Goal: Consume media (video, audio)

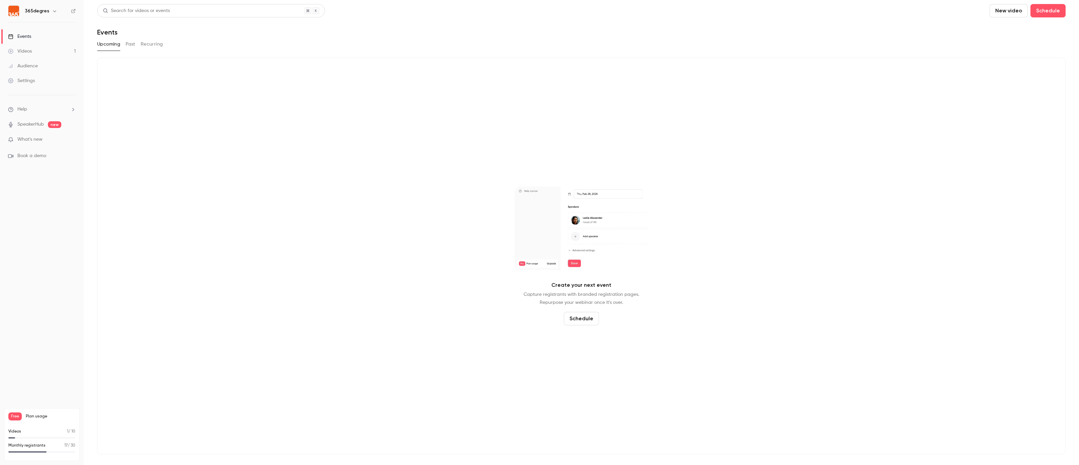
click at [40, 55] on link "Videos 1" at bounding box center [42, 51] width 84 height 15
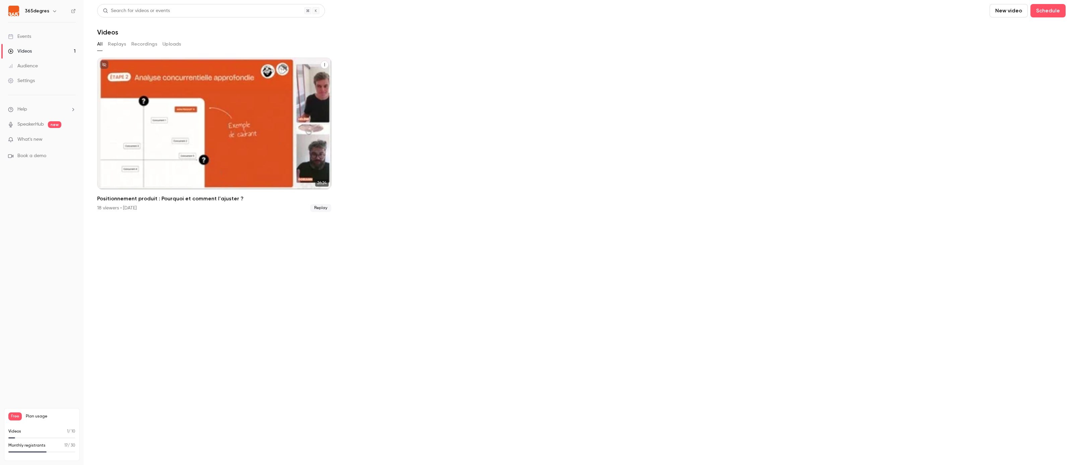
click at [297, 197] on h2 "Positionnement produit : Pourquoi et comment l'ajuster ?" at bounding box center [214, 199] width 234 height 8
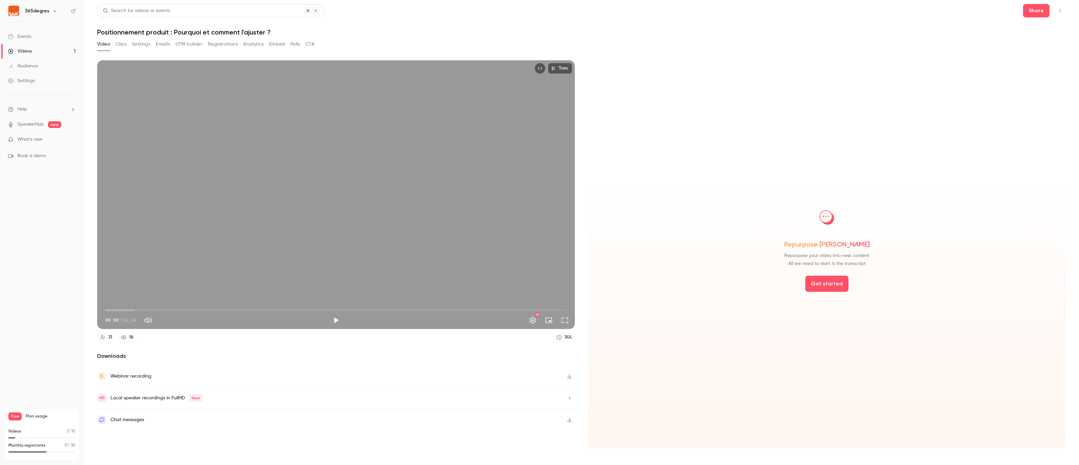
click at [160, 44] on button "Emails" at bounding box center [163, 44] width 14 height 11
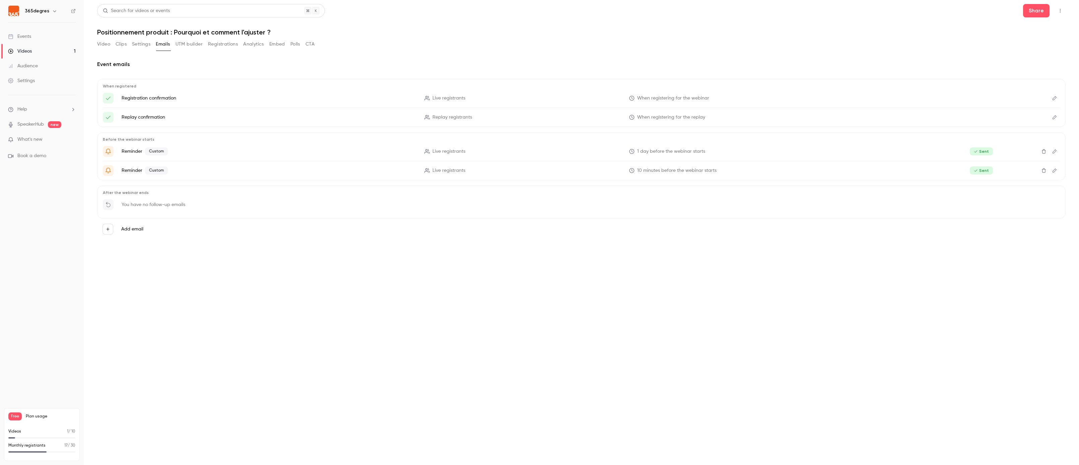
click at [191, 45] on button "UTM builder" at bounding box center [189, 44] width 27 height 11
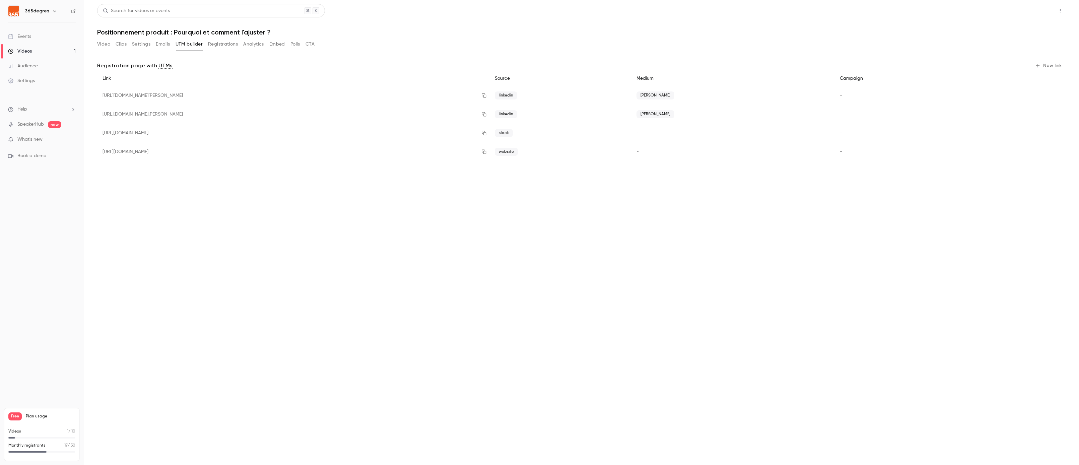
click at [1033, 13] on button "Share" at bounding box center [1036, 10] width 26 height 13
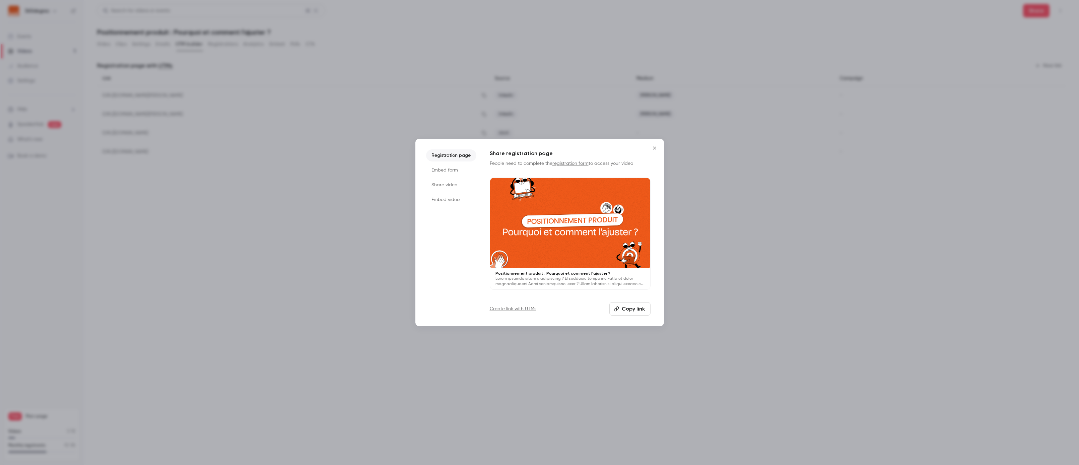
click at [459, 157] on li "Registration page" at bounding box center [451, 155] width 50 height 12
click at [636, 305] on button "Copy link" at bounding box center [630, 308] width 41 height 13
click at [862, 315] on div at bounding box center [539, 232] width 1079 height 465
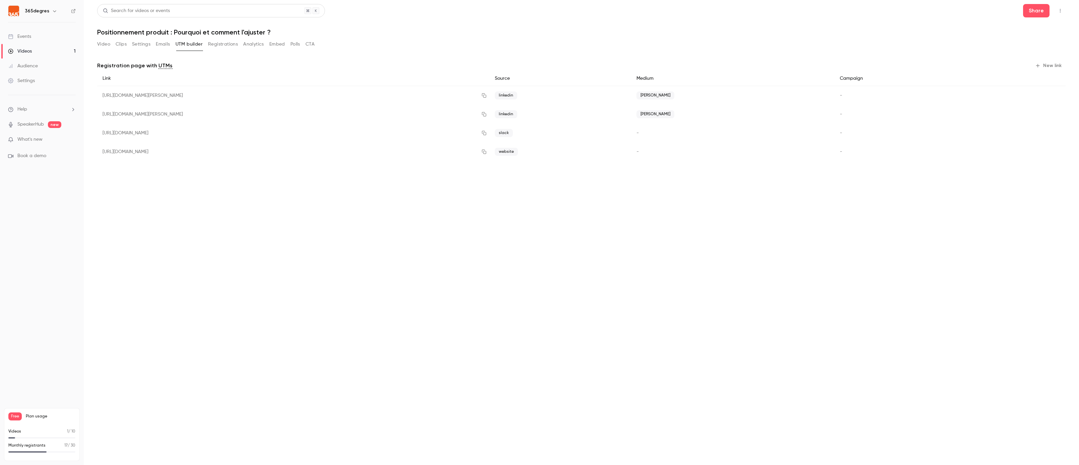
click at [296, 96] on div "[URL][DOMAIN_NAME][PERSON_NAME]" at bounding box center [293, 95] width 392 height 19
click at [30, 51] on div "Videos" at bounding box center [20, 51] width 24 height 7
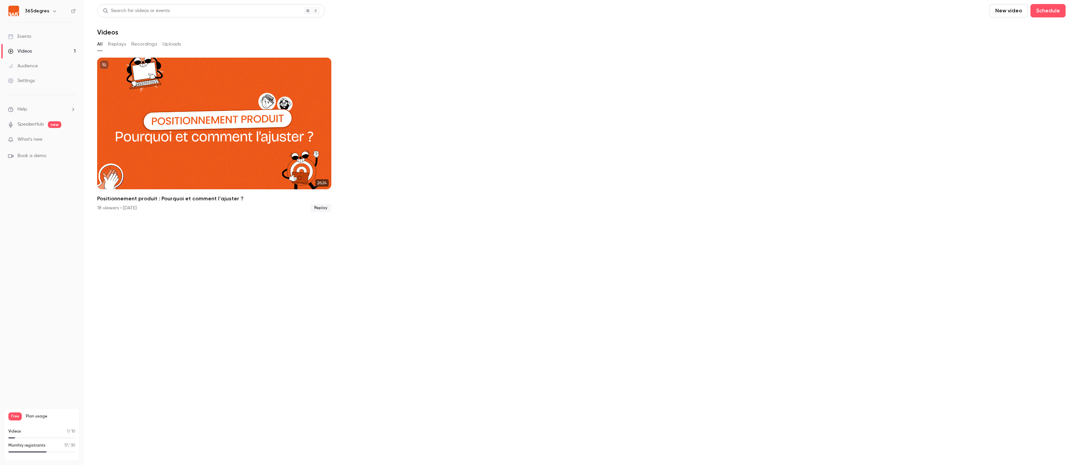
click at [387, 118] on ul "26:24 Positionnement produit : Pourquoi et comment l'ajuster ? 18 viewers • [DA…" at bounding box center [581, 135] width 969 height 154
click at [118, 43] on button "Replays" at bounding box center [117, 44] width 18 height 11
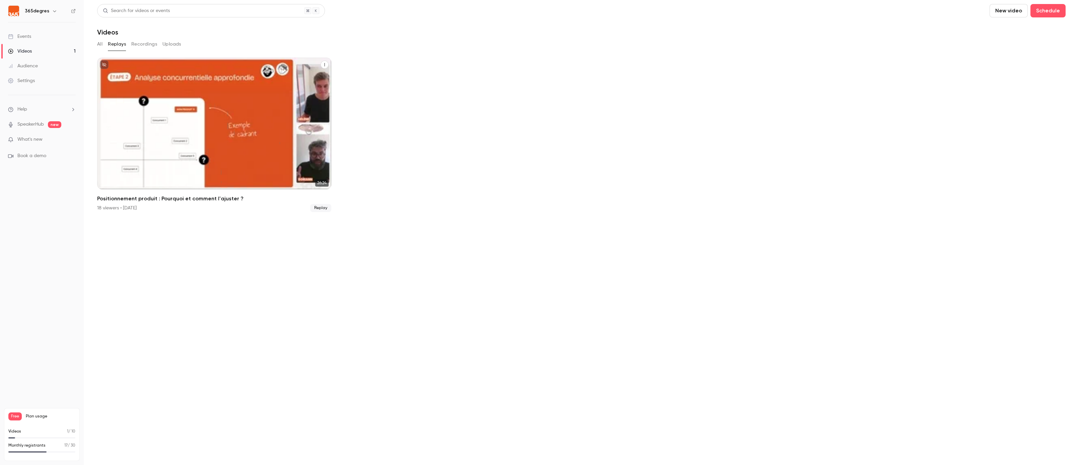
click at [281, 187] on div "Positionnement produit : Pourquoi et comment l'ajuster ?" at bounding box center [214, 124] width 234 height 132
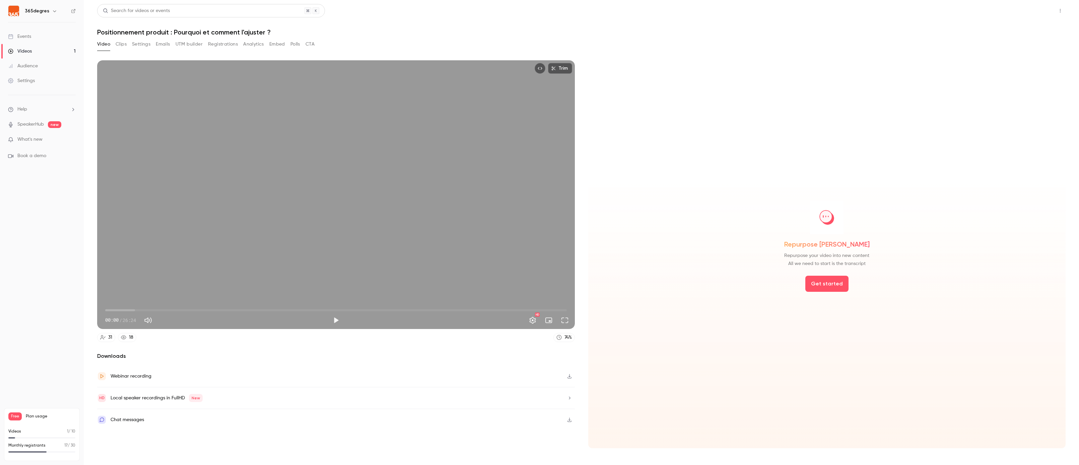
click at [1038, 11] on button "Share" at bounding box center [1036, 10] width 26 height 13
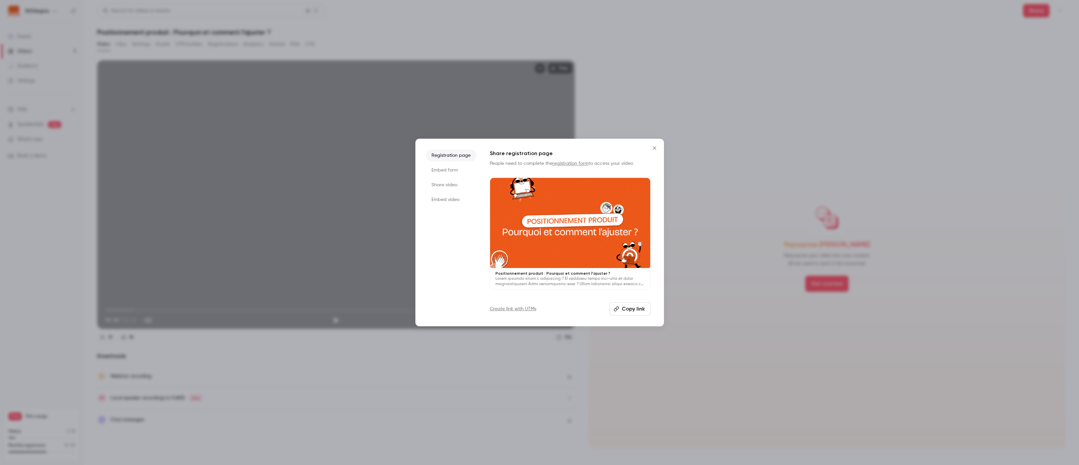
click at [456, 155] on li "Registration page" at bounding box center [451, 155] width 50 height 12
click at [510, 309] on link "Create link with UTMs" at bounding box center [513, 309] width 47 height 7
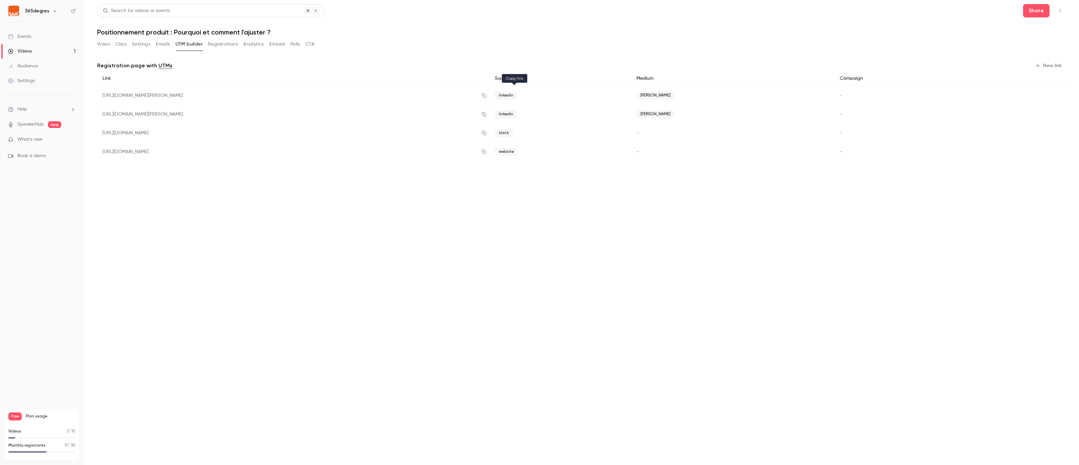
click at [487, 96] on icon "button" at bounding box center [484, 95] width 5 height 5
click at [35, 52] on link "Videos 1" at bounding box center [42, 51] width 84 height 15
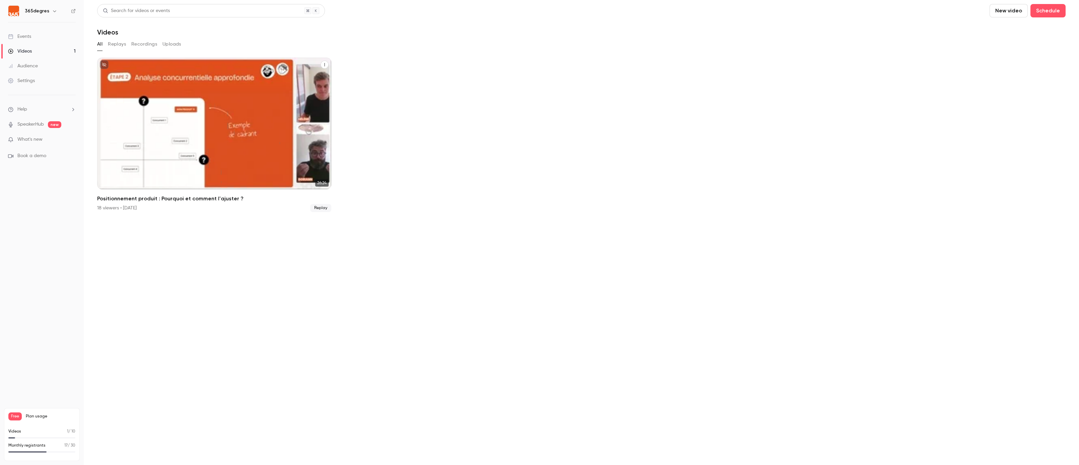
click at [212, 125] on div "Positionnement produit : Pourquoi et comment l'ajuster ?" at bounding box center [214, 124] width 234 height 132
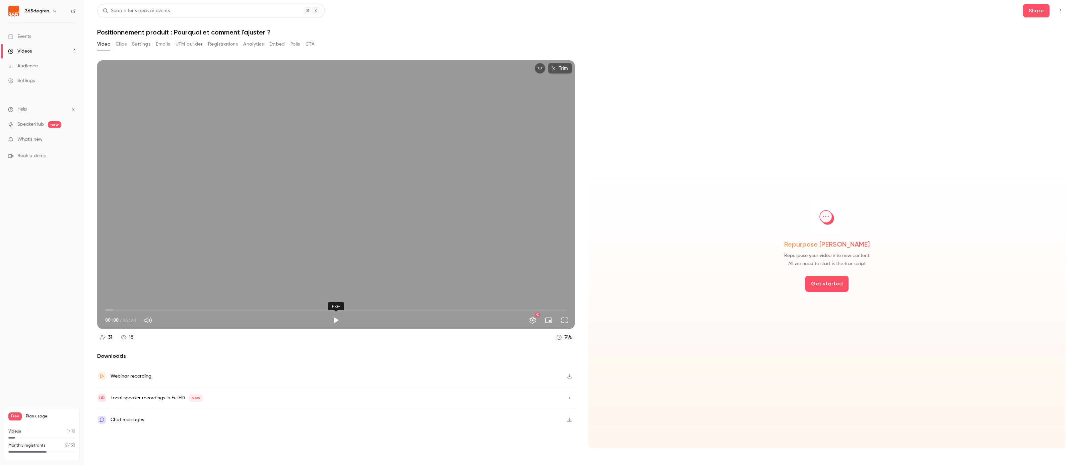
click at [338, 316] on button "Play" at bounding box center [335, 320] width 13 height 13
drag, startPoint x: 108, startPoint y: 309, endPoint x: 117, endPoint y: 309, distance: 9.4
click at [117, 309] on span "00:40" at bounding box center [117, 310] width 2 height 2
click at [336, 322] on button "Pause" at bounding box center [335, 320] width 13 height 13
click at [118, 311] on span "00:44" at bounding box center [118, 310] width 2 height 2
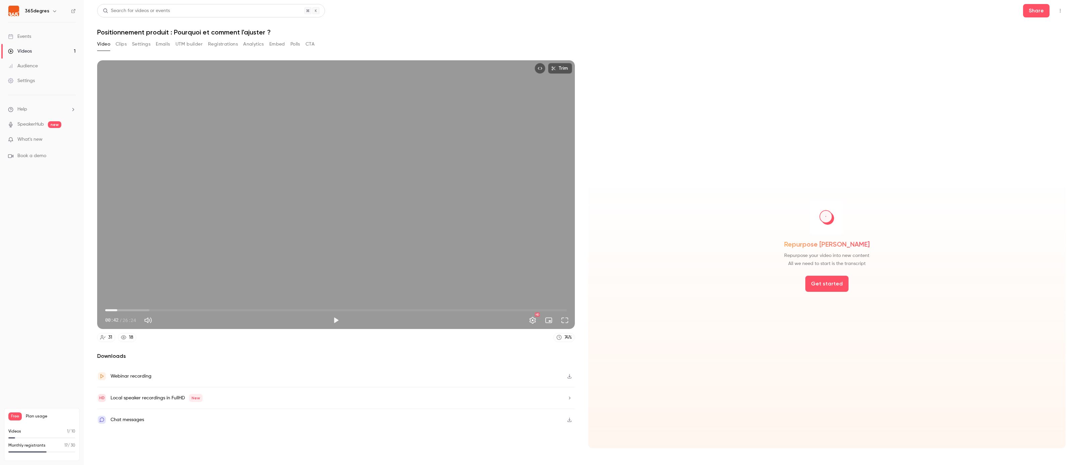
click at [118, 311] on span "00:41" at bounding box center [117, 310] width 2 height 2
click at [116, 311] on span "00:35" at bounding box center [116, 310] width 2 height 2
drag, startPoint x: 116, startPoint y: 311, endPoint x: 124, endPoint y: 311, distance: 8.7
click at [125, 311] on span "01:07" at bounding box center [125, 310] width 2 height 2
drag, startPoint x: 124, startPoint y: 311, endPoint x: 118, endPoint y: 309, distance: 6.7
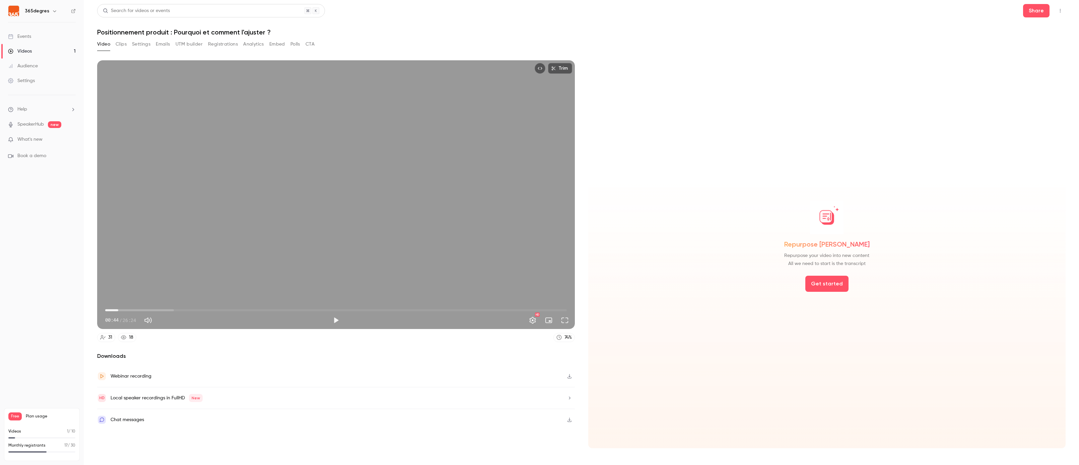
click at [118, 309] on span "00:44" at bounding box center [118, 310] width 2 height 2
click at [335, 318] on button "Play" at bounding box center [335, 320] width 13 height 13
click at [335, 321] on button "Pause" at bounding box center [335, 320] width 13 height 13
click at [335, 321] on button "Play" at bounding box center [335, 320] width 13 height 13
click at [335, 321] on button "Pause" at bounding box center [335, 320] width 13 height 13
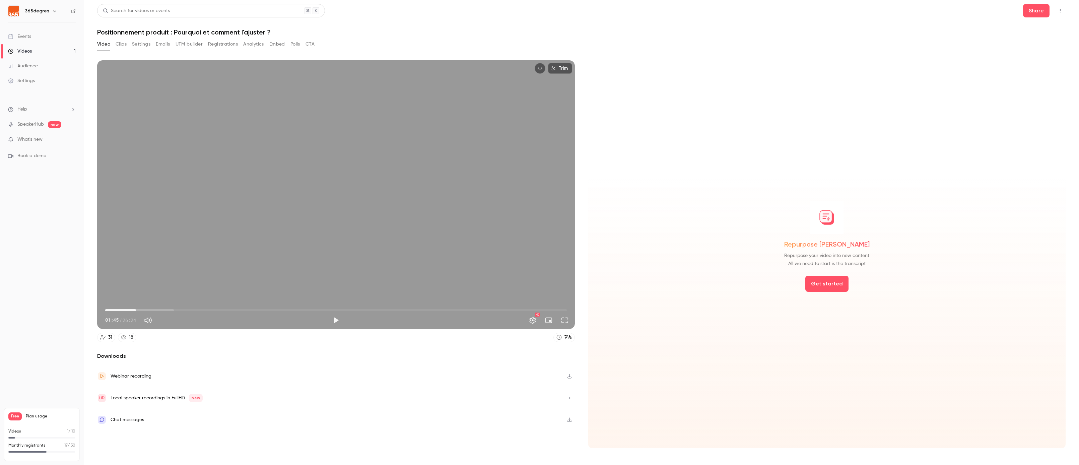
drag, startPoint x: 131, startPoint y: 311, endPoint x: 136, endPoint y: 312, distance: 5.2
click at [136, 311] on span "01:45" at bounding box center [136, 310] width 2 height 2
click at [338, 322] on button "Play" at bounding box center [335, 320] width 13 height 13
click at [338, 322] on button "Pause" at bounding box center [335, 320] width 13 height 13
click at [338, 322] on button "Play" at bounding box center [335, 320] width 13 height 13
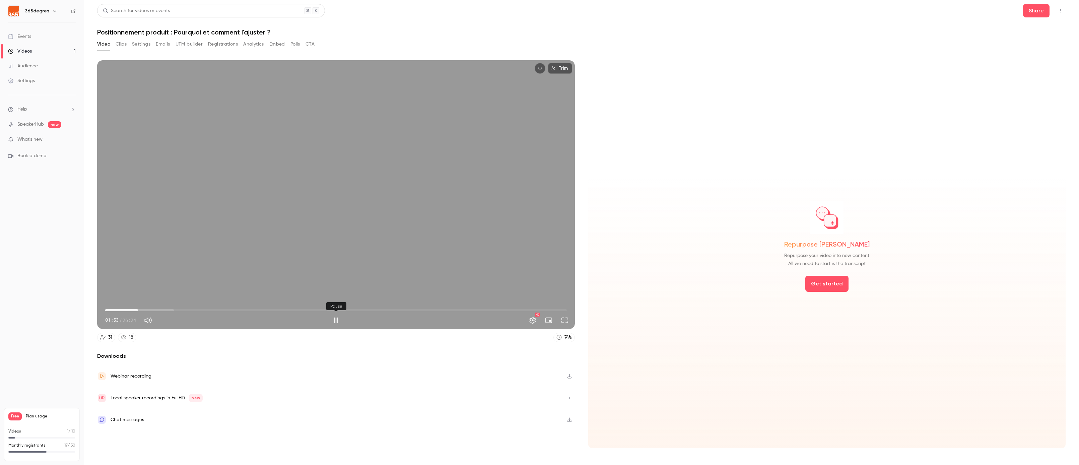
click at [335, 319] on button "Pause" at bounding box center [335, 320] width 13 height 13
click at [335, 319] on button "Play" at bounding box center [335, 320] width 13 height 13
click at [335, 319] on button "Pause" at bounding box center [335, 320] width 13 height 13
click at [335, 319] on button "Play" at bounding box center [335, 320] width 13 height 13
click at [335, 319] on button "Pause" at bounding box center [335, 320] width 13 height 13
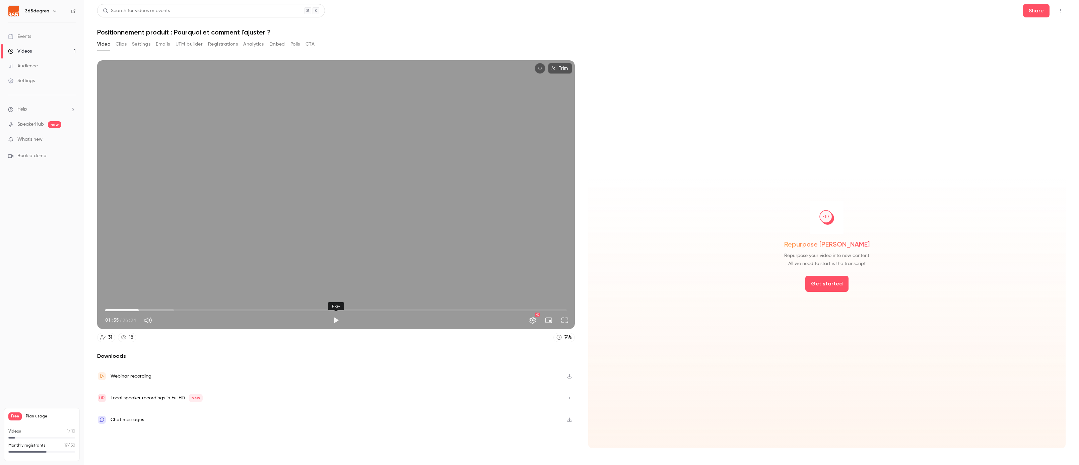
click at [335, 319] on button "Play" at bounding box center [335, 320] width 13 height 13
click at [335, 319] on button "Pause" at bounding box center [335, 320] width 13 height 13
click at [335, 319] on button "Play" at bounding box center [335, 320] width 13 height 13
click at [335, 319] on button "Pause" at bounding box center [335, 320] width 13 height 13
click at [335, 319] on button "Play" at bounding box center [335, 320] width 13 height 13
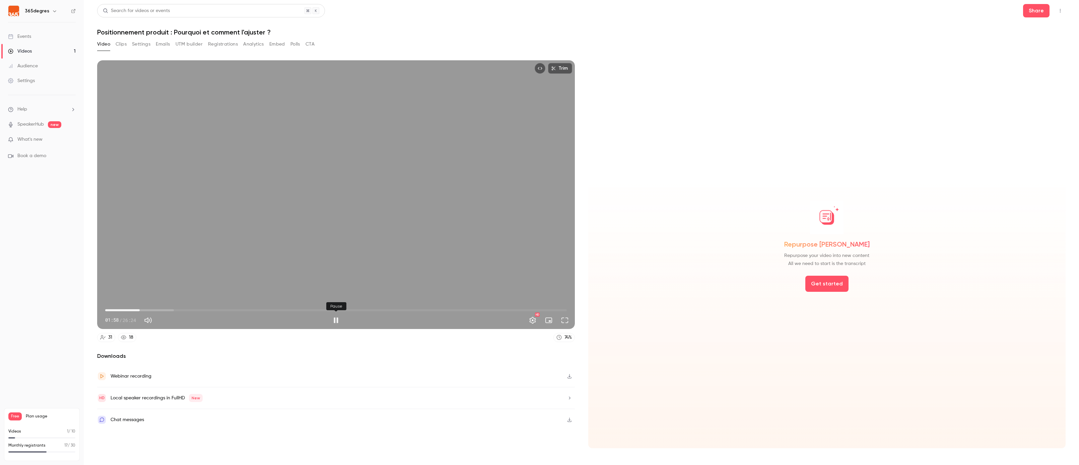
click at [335, 319] on button "Pause" at bounding box center [335, 320] width 13 height 13
click at [335, 319] on button "Play" at bounding box center [335, 320] width 13 height 13
click at [335, 319] on button "Pause" at bounding box center [335, 320] width 13 height 13
click at [136, 311] on span "01:45" at bounding box center [136, 310] width 2 height 2
click at [335, 319] on button "Play" at bounding box center [335, 320] width 13 height 13
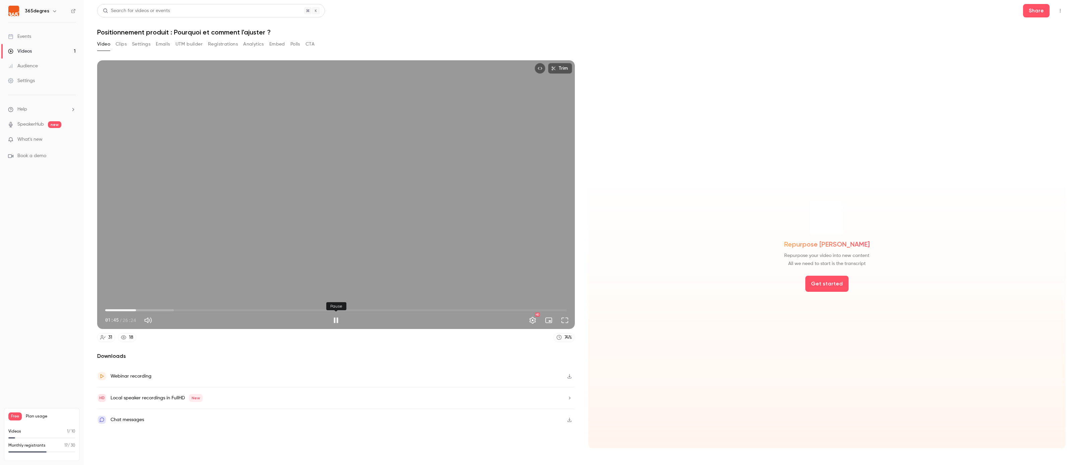
click at [335, 319] on button "Pause" at bounding box center [335, 320] width 13 height 13
click at [335, 319] on button "Play" at bounding box center [335, 320] width 13 height 13
click at [335, 319] on button "Pause" at bounding box center [335, 320] width 13 height 13
click at [335, 319] on button "Play" at bounding box center [335, 320] width 13 height 13
click at [132, 309] on span "01:47" at bounding box center [336, 310] width 462 height 11
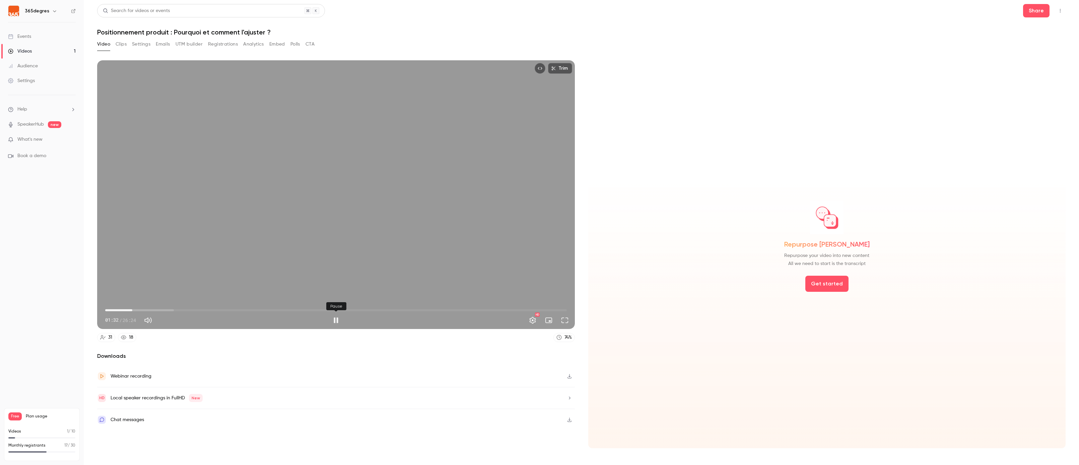
click at [335, 321] on button "Pause" at bounding box center [335, 320] width 13 height 13
click at [335, 321] on button "Play" at bounding box center [335, 320] width 13 height 13
click at [335, 321] on button "Pause" at bounding box center [335, 320] width 13 height 13
click at [335, 321] on button "Play" at bounding box center [335, 320] width 13 height 13
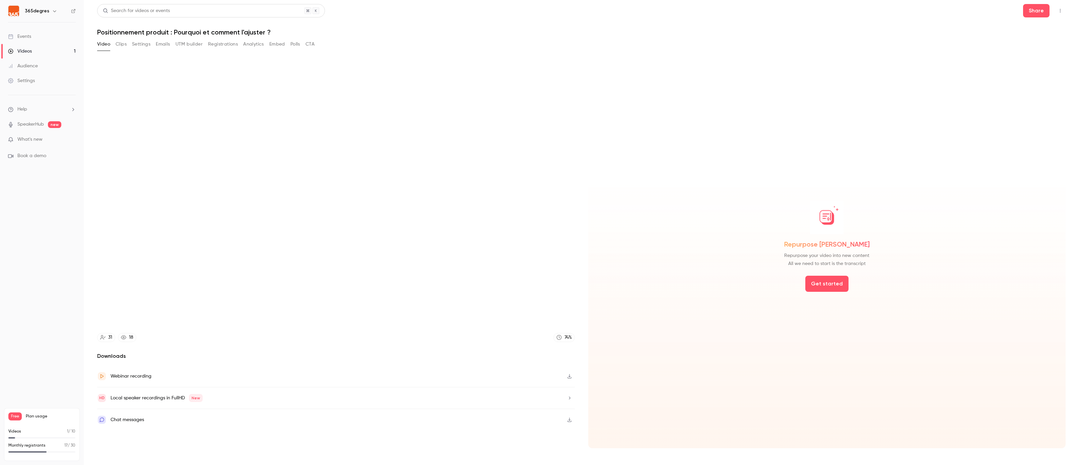
type input "****"
click at [329, 314] on button "Pause" at bounding box center [335, 320] width 13 height 13
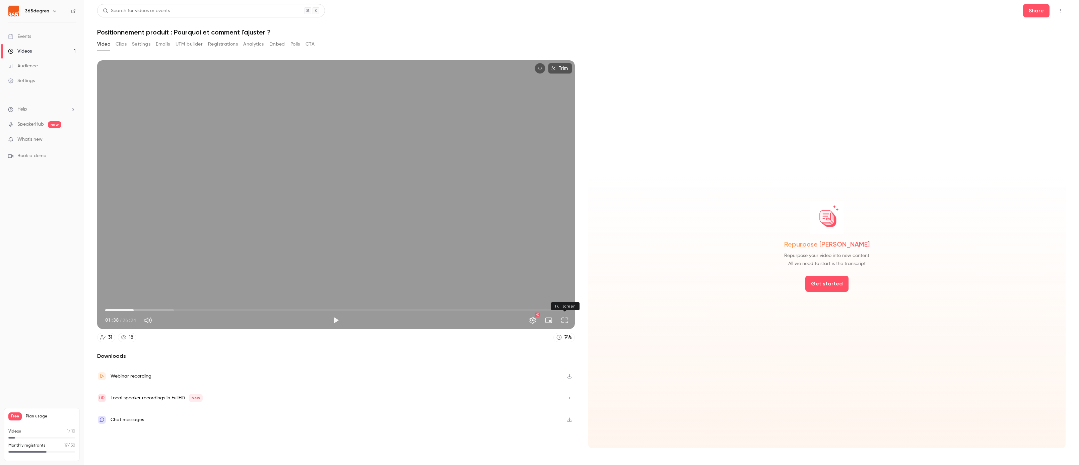
click at [329, 314] on button "Play" at bounding box center [335, 320] width 13 height 13
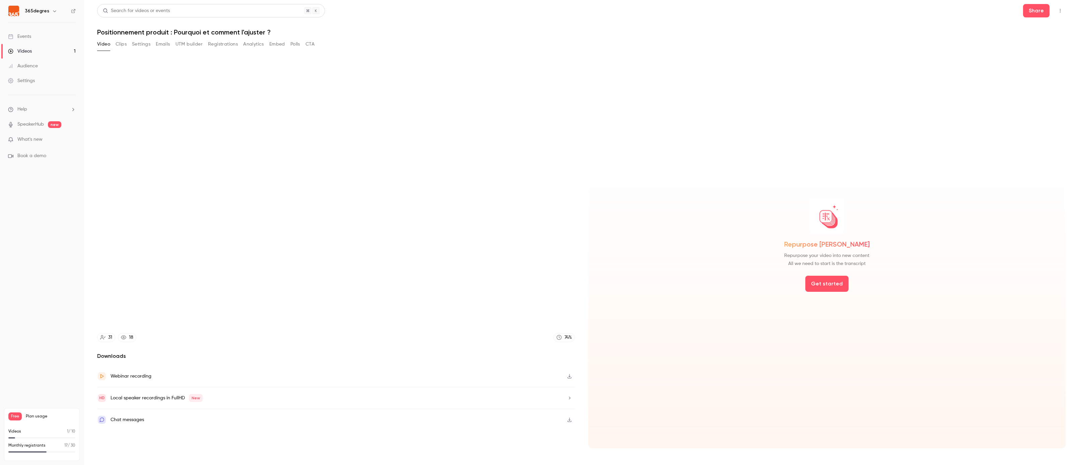
click at [329, 314] on button "Pause" at bounding box center [335, 320] width 13 height 13
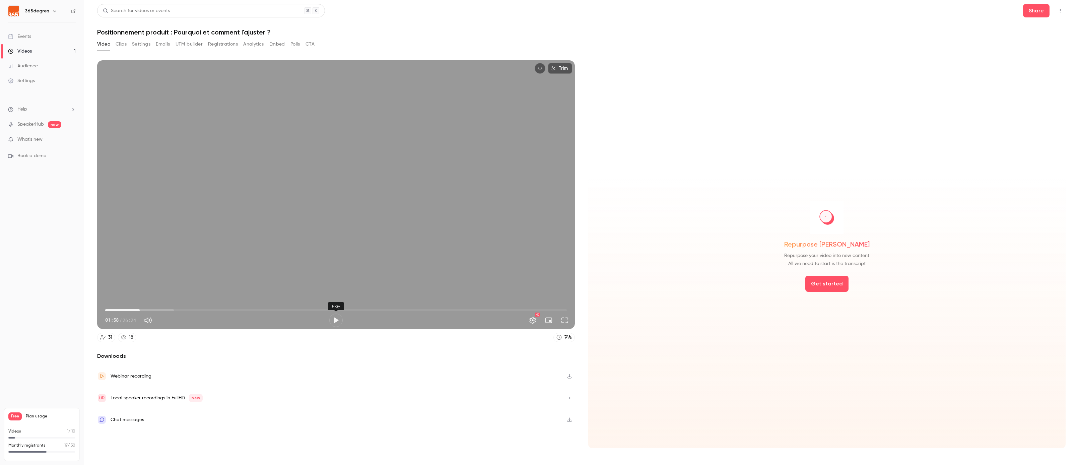
click at [335, 319] on button "Play" at bounding box center [335, 320] width 13 height 13
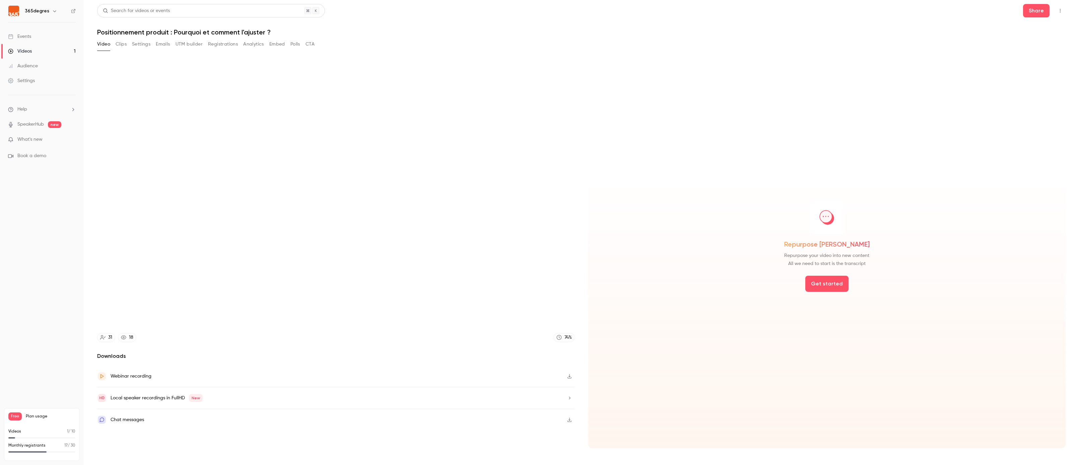
click at [738, 340] on div "Repurpose [PERSON_NAME] Repurpose your video into new content All we need to st…" at bounding box center [827, 254] width 478 height 388
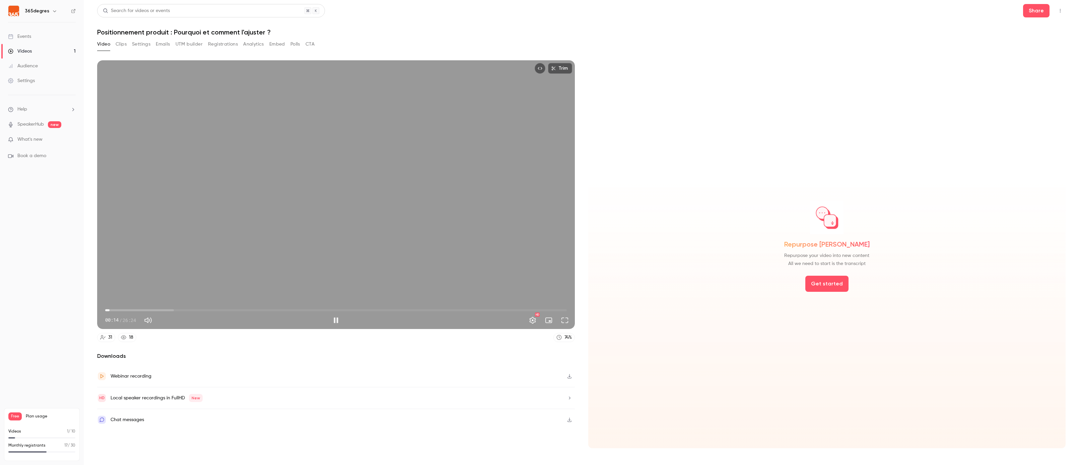
drag, startPoint x: 110, startPoint y: 310, endPoint x: 104, endPoint y: 310, distance: 5.4
click at [105, 310] on span "00:14" at bounding box center [336, 310] width 462 height 11
click at [336, 323] on button "Pause" at bounding box center [335, 320] width 13 height 13
click at [335, 320] on button "Play" at bounding box center [335, 320] width 13 height 13
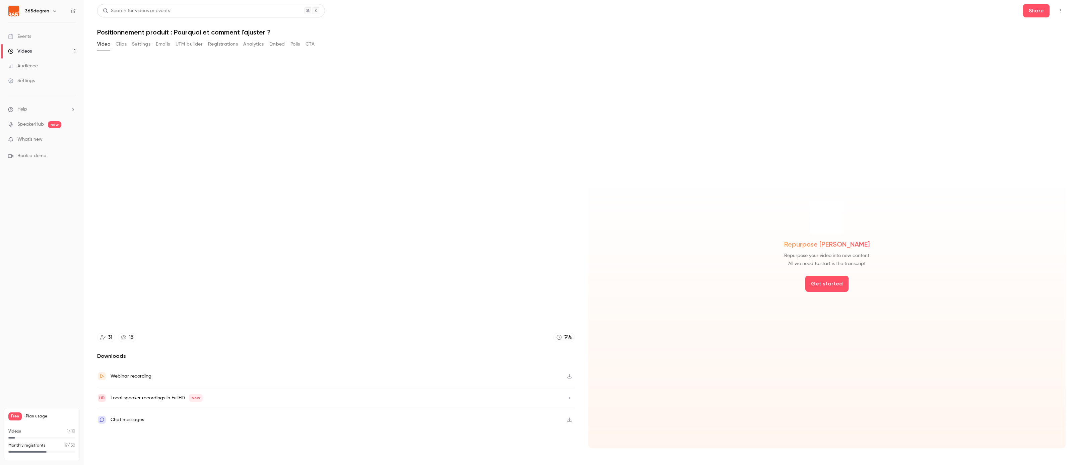
click at [767, 299] on div "Repurpose [PERSON_NAME] Repurpose your video into new content All we need to st…" at bounding box center [827, 254] width 478 height 388
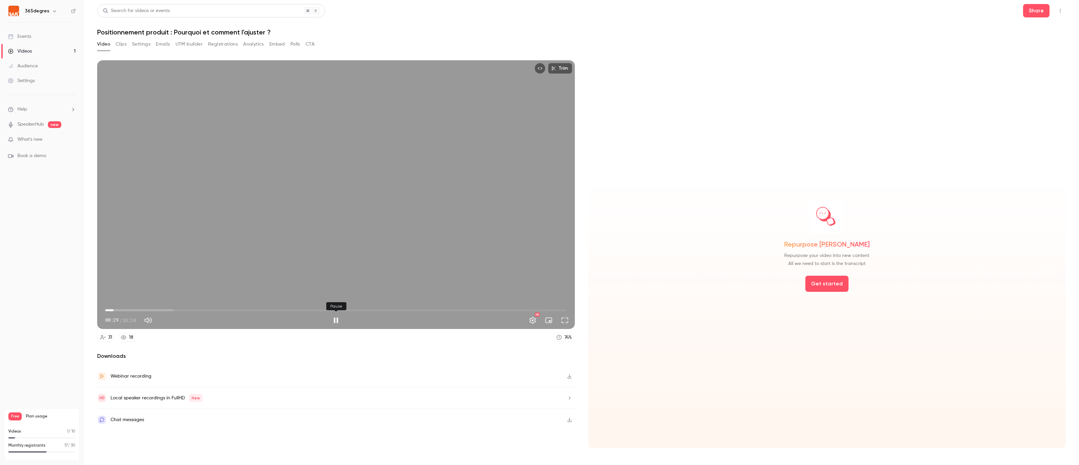
click at [337, 321] on button "Pause" at bounding box center [335, 320] width 13 height 13
type input "****"
click at [160, 45] on button "Emails" at bounding box center [163, 44] width 14 height 11
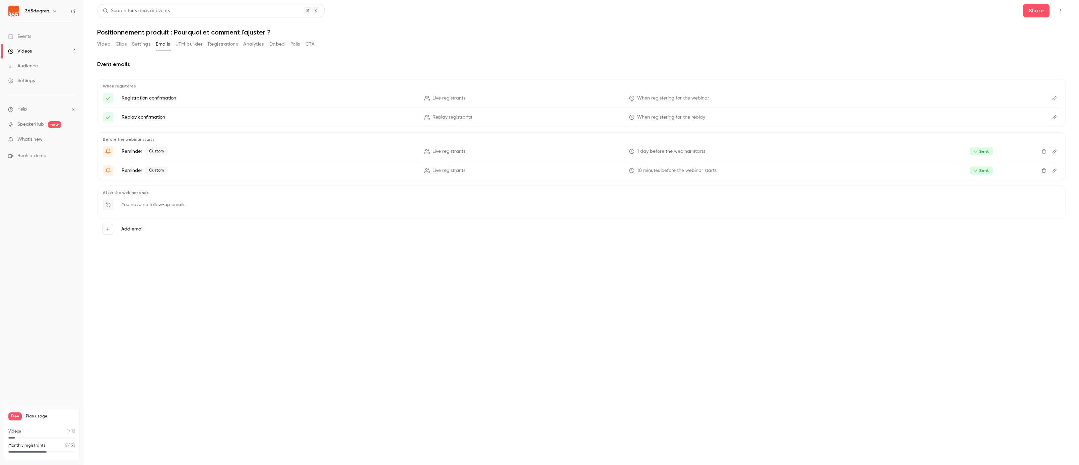
click at [39, 35] on link "Events" at bounding box center [42, 36] width 84 height 15
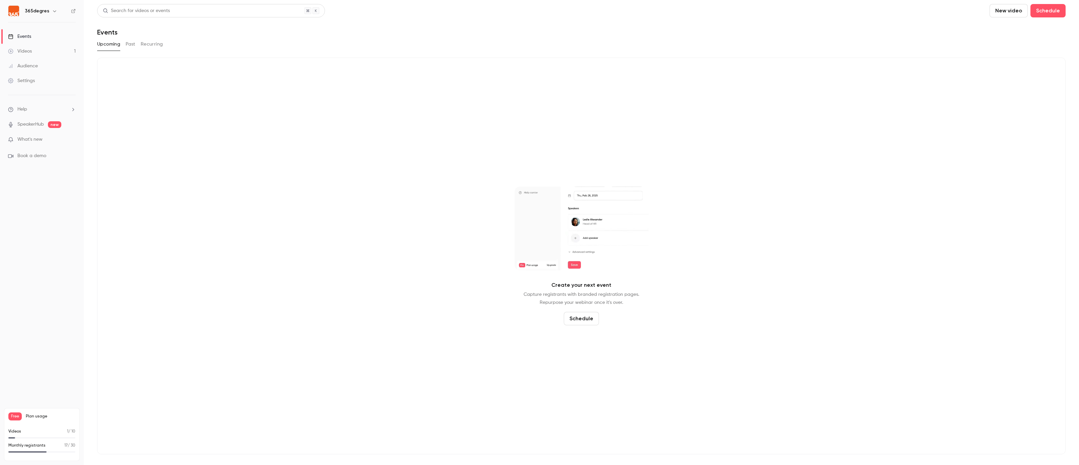
click at [126, 40] on button "Past" at bounding box center [131, 44] width 10 height 11
